Goal: Task Accomplishment & Management: Complete application form

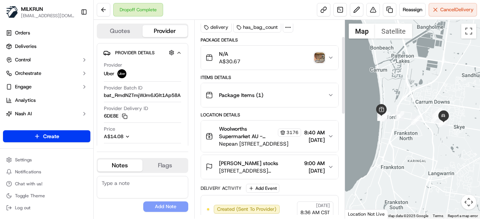
scroll to position [43, 0]
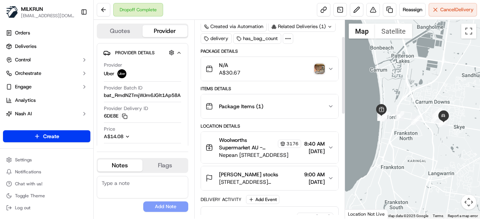
click at [320, 66] on img "button" at bounding box center [319, 69] width 10 height 10
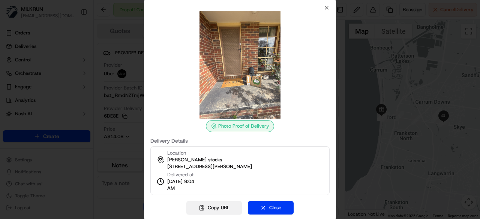
click at [224, 204] on button "Copy URL" at bounding box center [213, 207] width 55 height 13
drag, startPoint x: 265, startPoint y: 204, endPoint x: 250, endPoint y: 184, distance: 25.4
click at [265, 204] on button "Close" at bounding box center [271, 207] width 46 height 13
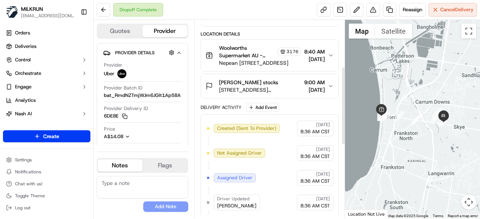
scroll to position [118, 0]
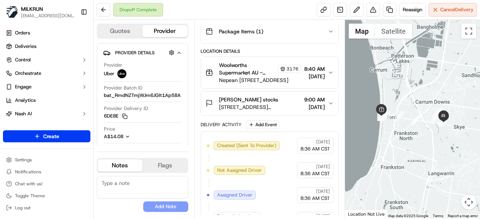
click at [326, 101] on div "Anne-Maree stocks 9 Carrum Bella Dr, Carrum Downs, VIC 3201, AU 9:00 AM 20/09/2…" at bounding box center [266, 103] width 122 height 15
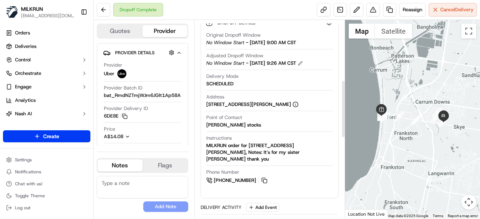
scroll to position [230, 0]
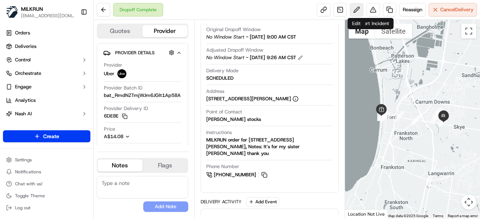
click at [357, 11] on button at bounding box center [356, 9] width 13 height 13
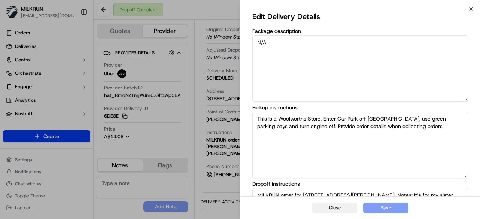
drag, startPoint x: 343, startPoint y: 211, endPoint x: 282, endPoint y: 214, distance: 61.5
click at [342, 211] on button "Close" at bounding box center [334, 208] width 45 height 10
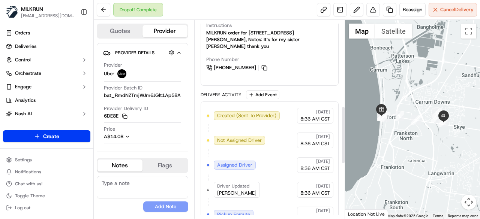
scroll to position [225, 0]
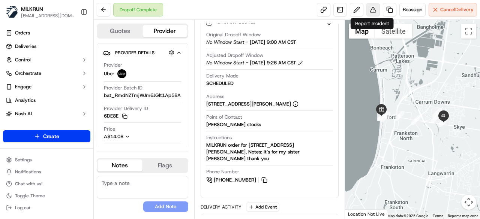
click at [370, 12] on button at bounding box center [372, 9] width 13 height 13
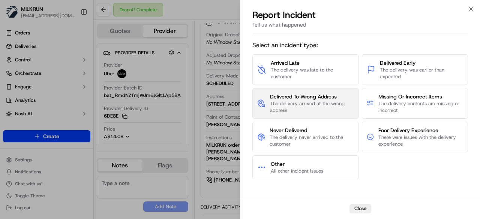
click at [314, 105] on span "The delivery arrived at the wrong address" at bounding box center [312, 106] width 84 height 13
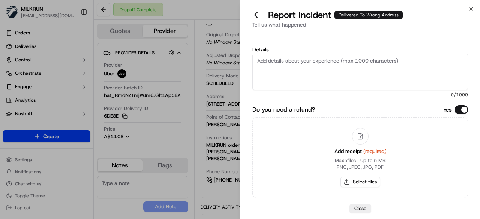
click at [336, 65] on textarea "Details" at bounding box center [359, 72] width 215 height 37
paste textarea "The customer didn't receive the order. As per the photo uploaded by the driver,…"
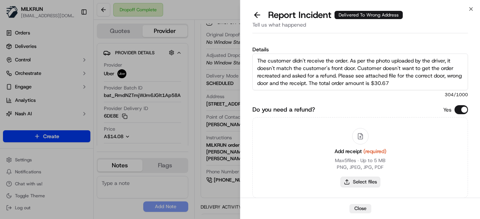
type textarea "The customer didn't receive the order. As per the photo uploaded by the driver,…"
click at [365, 182] on button "Select files" at bounding box center [360, 182] width 40 height 10
type input "C:\fakepath\correct address.png"
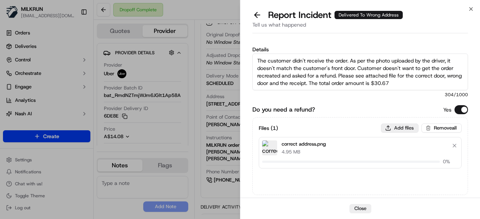
click at [402, 129] on button "Add files" at bounding box center [399, 128] width 37 height 9
type input "C:\fakepath\1.png"
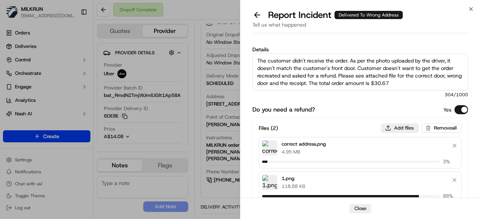
click at [393, 127] on button "Add files" at bounding box center [399, 128] width 37 height 9
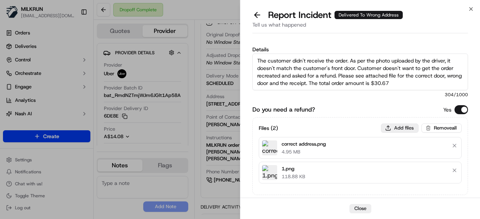
type input "C:\fakepath\2.png"
click at [400, 127] on button "Add files" at bounding box center [399, 128] width 37 height 9
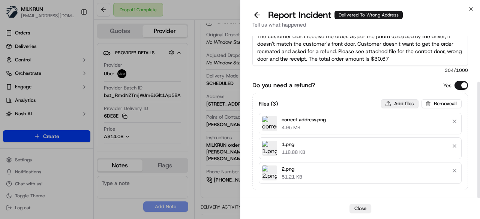
scroll to position [63, 0]
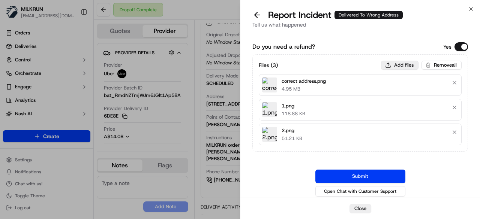
type input "C:\fakepath\uploaded by driver.jpeg"
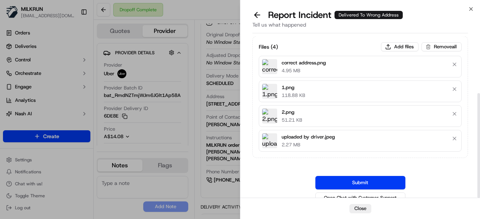
scroll to position [88, 0]
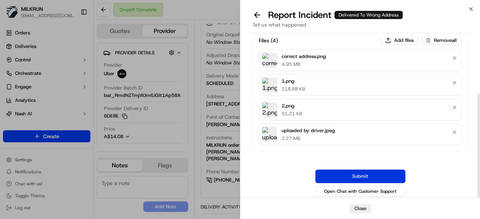
click at [361, 172] on button "Submit" at bounding box center [360, 176] width 90 height 13
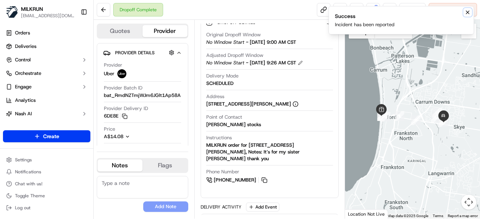
click at [466, 11] on icon "Notifications (F8)" at bounding box center [467, 12] width 3 height 3
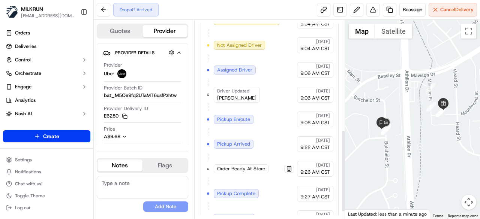
scroll to position [280, 0]
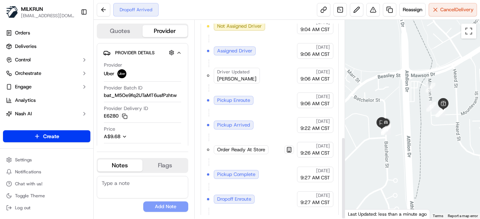
scroll to position [280, 0]
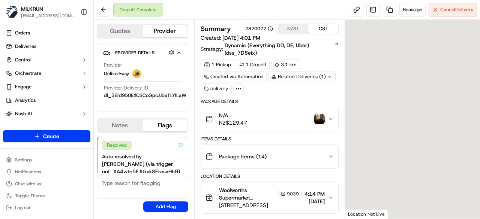
scroll to position [60, 0]
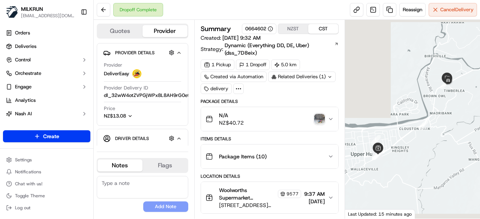
click at [321, 118] on img "button" at bounding box center [319, 119] width 10 height 10
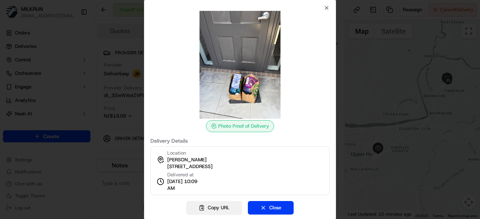
click at [216, 205] on button "Copy URL" at bounding box center [213, 207] width 55 height 13
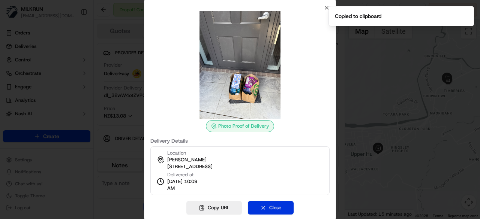
click at [282, 207] on button "Close" at bounding box center [271, 207] width 46 height 13
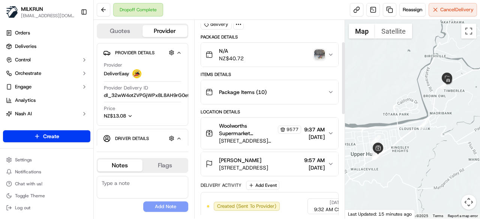
scroll to position [75, 0]
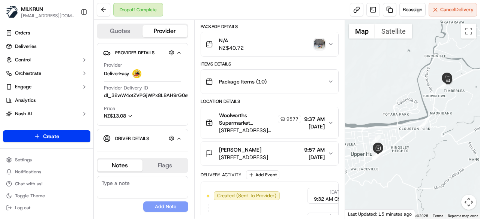
drag, startPoint x: 432, startPoint y: 94, endPoint x: 432, endPoint y: 112, distance: 17.6
click at [432, 112] on div at bounding box center [412, 119] width 135 height 199
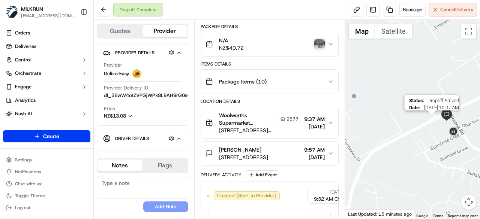
drag, startPoint x: 440, startPoint y: 123, endPoint x: 432, endPoint y: 121, distance: 7.4
click at [432, 121] on div "Status : Dropoff Arrived Date : 09/20/2025 10:07 AM" at bounding box center [412, 119] width 135 height 199
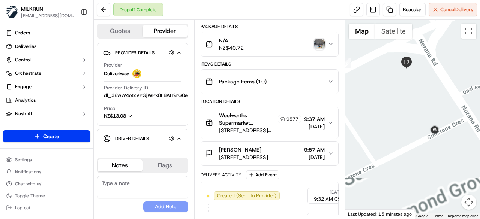
drag, startPoint x: 405, startPoint y: 103, endPoint x: 399, endPoint y: 96, distance: 9.5
click at [399, 96] on div at bounding box center [412, 119] width 135 height 199
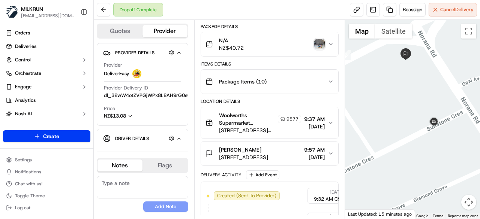
drag, startPoint x: 395, startPoint y: 114, endPoint x: 394, endPoint y: 105, distance: 9.0
click at [394, 105] on div at bounding box center [412, 119] width 135 height 199
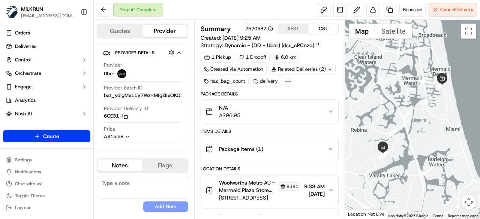
click at [324, 72] on div "Related Deliveries (2)" at bounding box center [301, 69] width 67 height 10
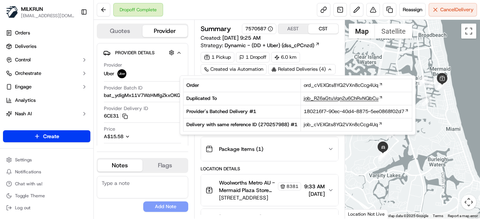
click at [319, 97] on span "job_RZ6aGtuVqn2u6ChRvNQbCu" at bounding box center [340, 98] width 75 height 7
click at [44, 128] on div "Create" at bounding box center [46, 136] width 93 height 18
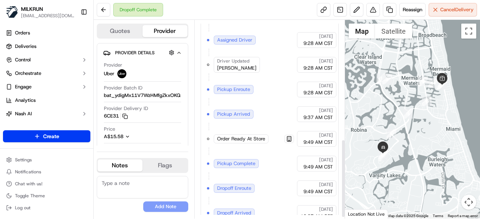
scroll to position [305, 0]
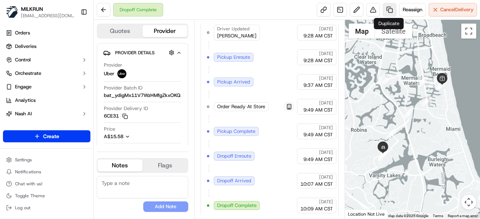
click at [389, 12] on link at bounding box center [389, 9] width 13 height 13
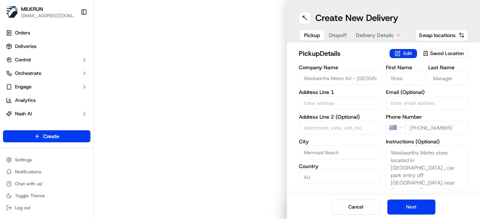
type input "[STREET_ADDRESS]"
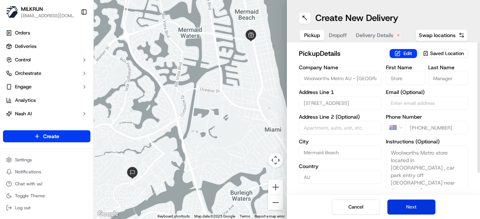
click at [426, 206] on button "Next" at bounding box center [411, 207] width 48 height 15
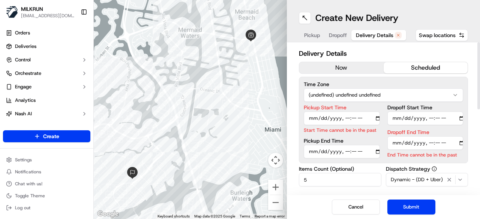
click at [359, 67] on button "now" at bounding box center [341, 67] width 84 height 11
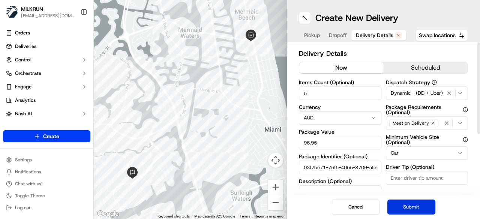
click at [424, 209] on button "Submit" at bounding box center [411, 207] width 48 height 15
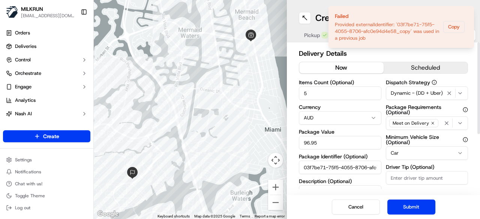
click at [363, 166] on input "03f7be71-75f5-4055-8706-afc0e94d4e58_copy" at bounding box center [340, 167] width 82 height 13
type input "03f7be71-75f5-4055-8706-afc0e94d4e58_1"
click at [413, 209] on button "Submit" at bounding box center [411, 207] width 48 height 15
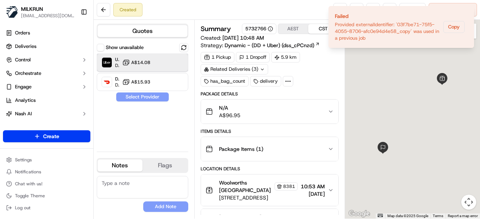
click at [172, 64] on div at bounding box center [171, 62] width 9 height 9
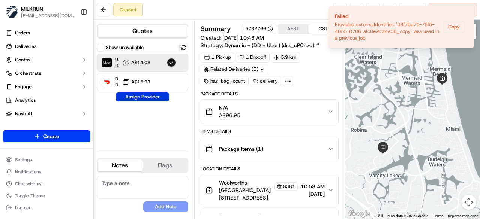
click at [158, 99] on button "Assign Provider" at bounding box center [142, 97] width 53 height 9
click at [466, 11] on icon "Notifications (F8)" at bounding box center [467, 12] width 6 height 6
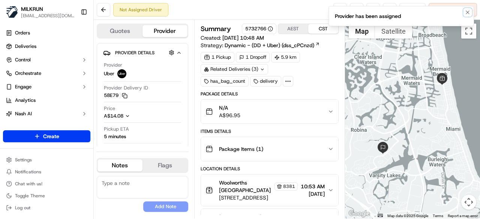
click at [469, 9] on icon "Notifications (F8)" at bounding box center [467, 12] width 6 height 6
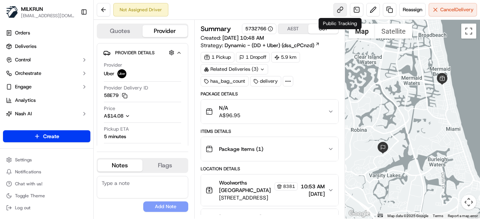
click at [338, 12] on link at bounding box center [339, 9] width 13 height 13
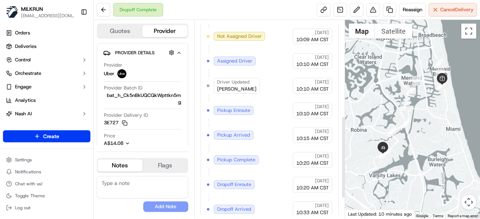
scroll to position [280, 0]
